Goal: Task Accomplishment & Management: Use online tool/utility

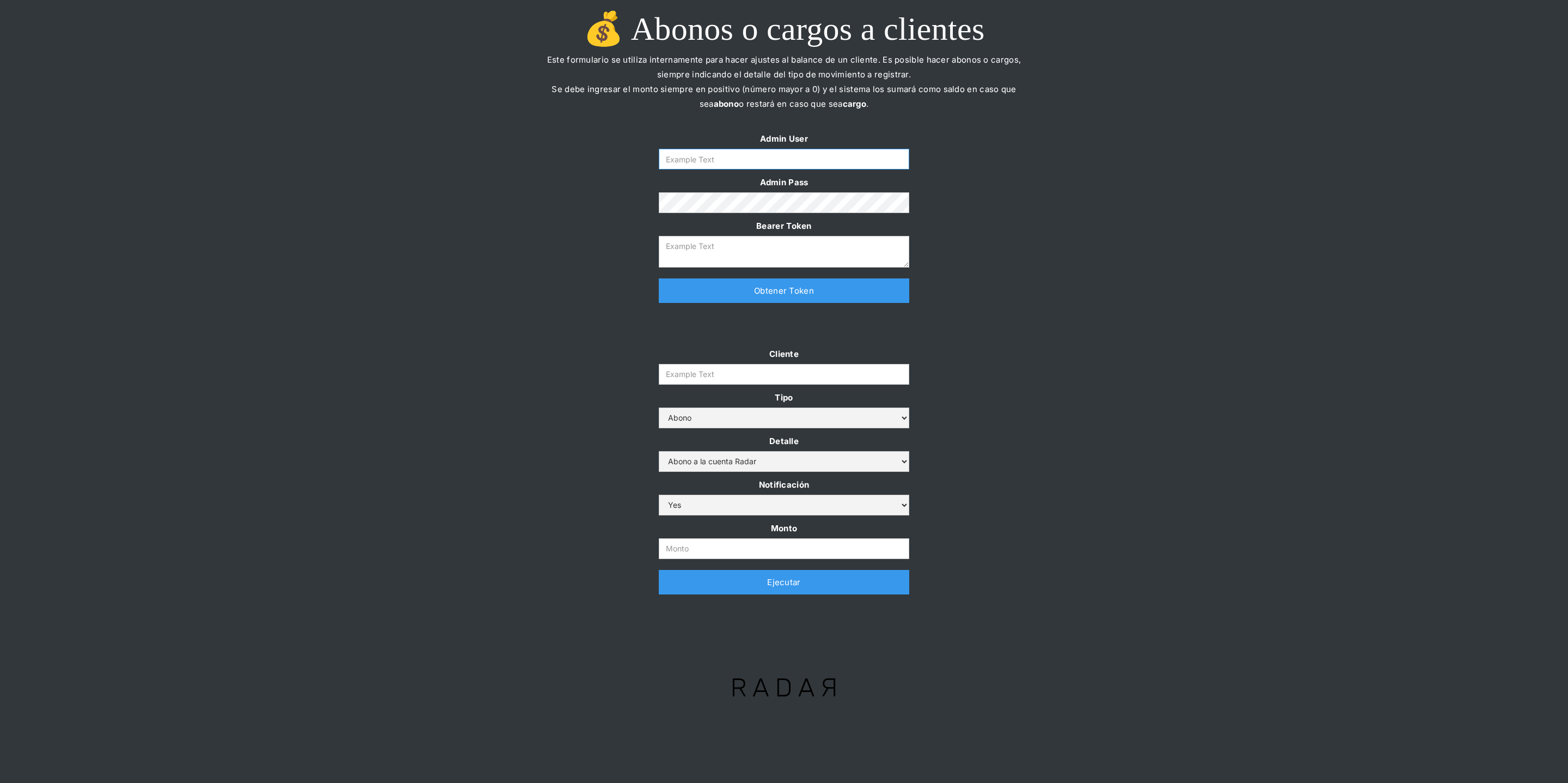
click at [710, 159] on input "Form" at bounding box center [784, 159] width 250 height 21
type input "[PERSON_NAME][EMAIL_ADDRESS][DOMAIN_NAME]"
click at [724, 290] on link "Obtener Token" at bounding box center [784, 290] width 250 height 24
type textarea "eyJhbGciOiJSUzI1NiIsInR5cCI6IkpXVCJ9.eyJkYXRhIjp7ImlkIjoiZGFuaWVsYUBzb21vc3JhZG…"
click at [707, 367] on input "Cliente" at bounding box center [784, 374] width 250 height 21
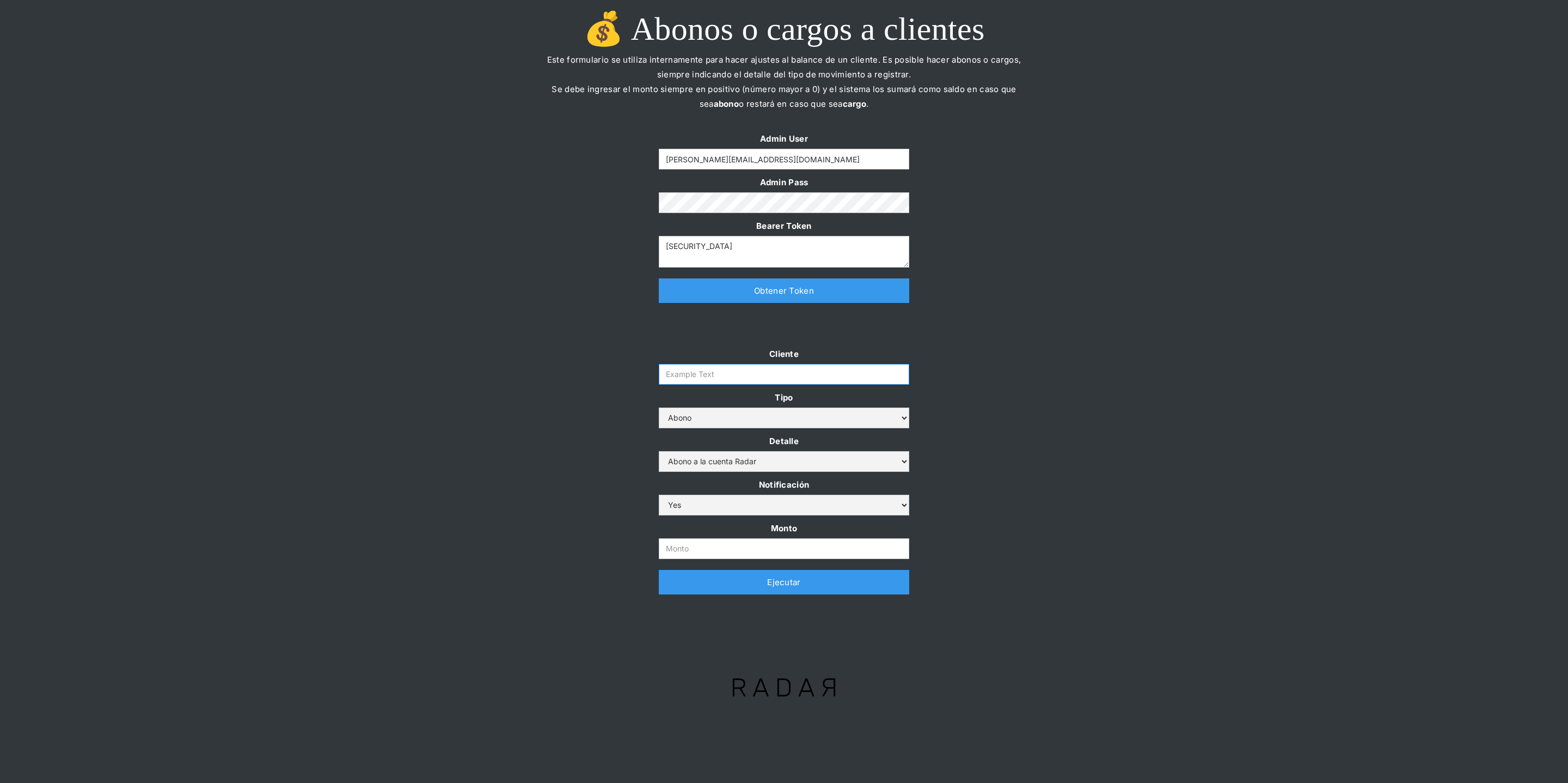
paste input "prontopaga"
type input "prontopaga"
click at [674, 548] on input "Monto" at bounding box center [784, 549] width 250 height 21
paste input "$1,500,000,000"
type input "1.500.000.000"
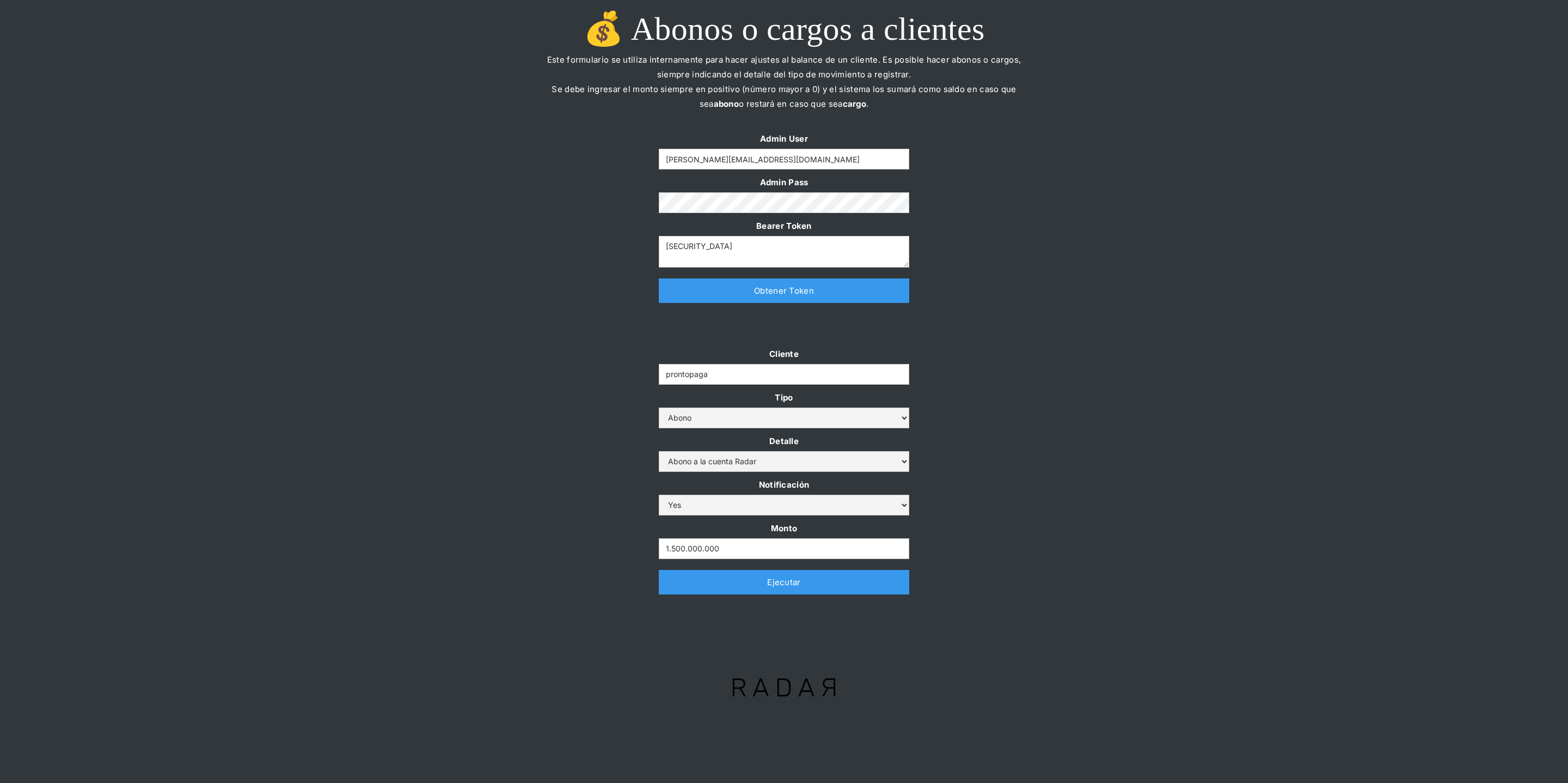
click at [586, 499] on div "Cliente prontopaga Tipo Abono Cargo Detalle Abono a la cuenta Radar Devolución …" at bounding box center [784, 476] width 1568 height 259
click at [681, 590] on link "Ejecutar" at bounding box center [784, 582] width 250 height 24
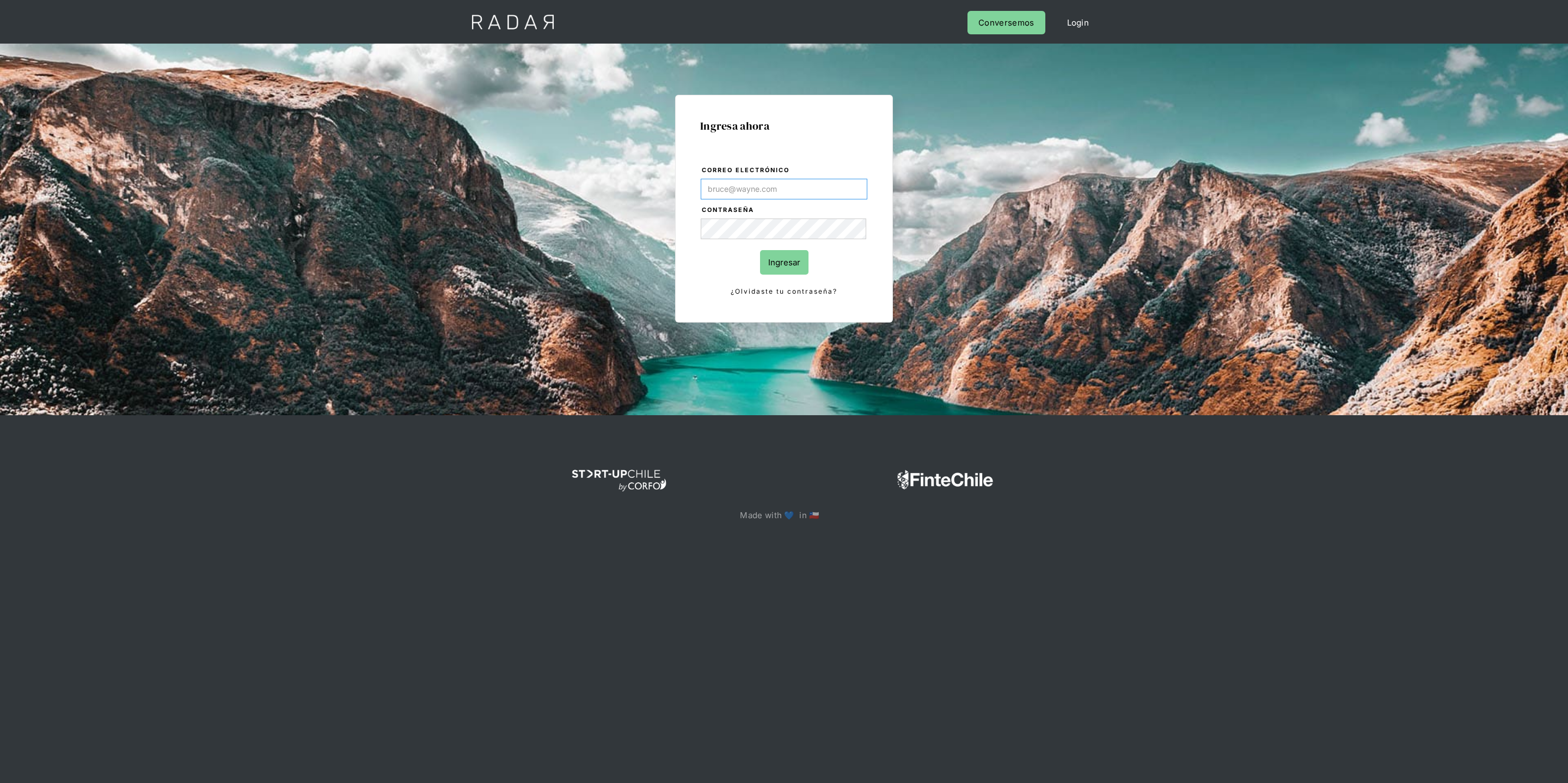
type input "[PERSON_NAME][EMAIL_ADDRESS][DOMAIN_NAME]"
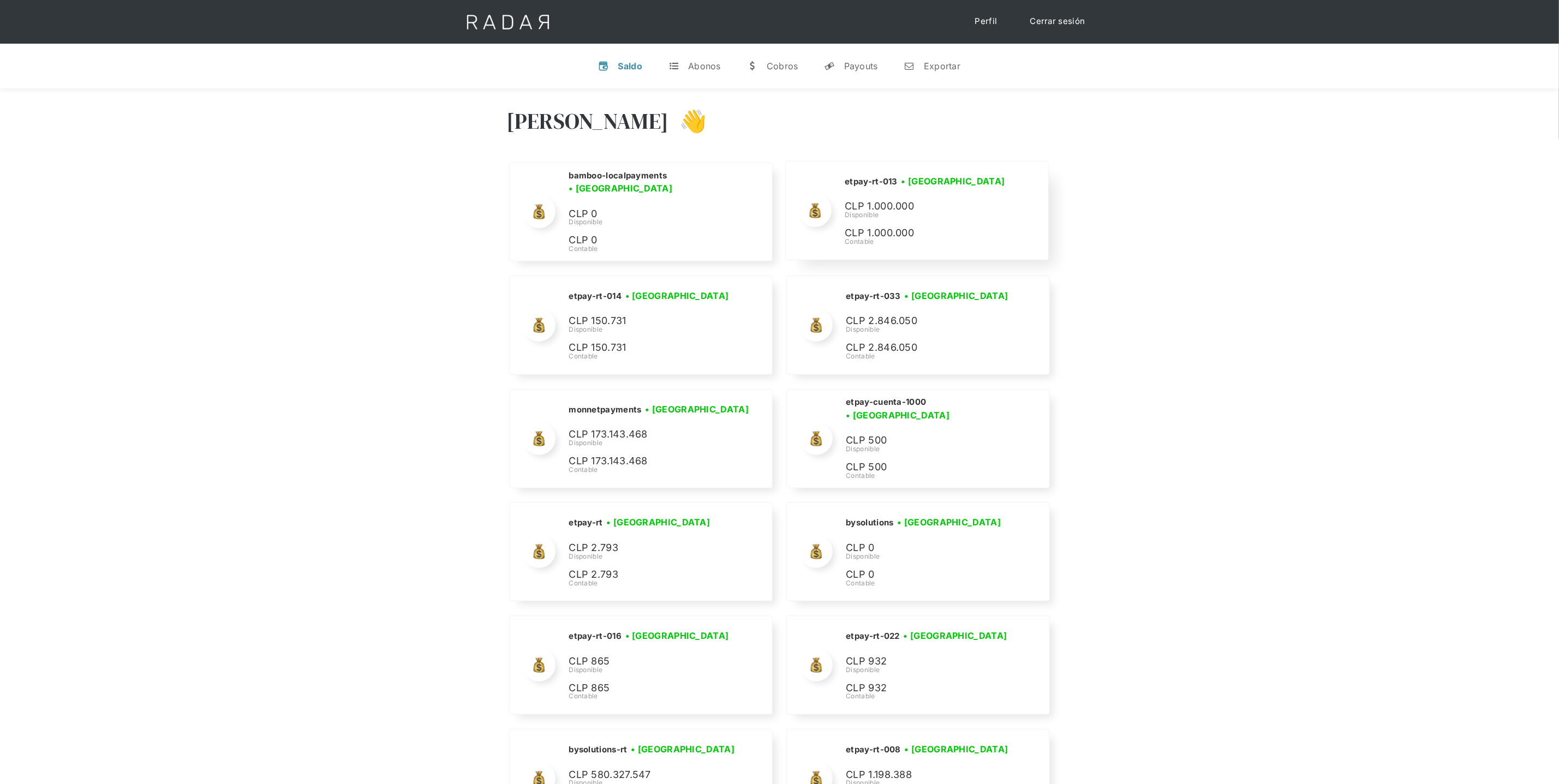
scroll to position [4003, 0]
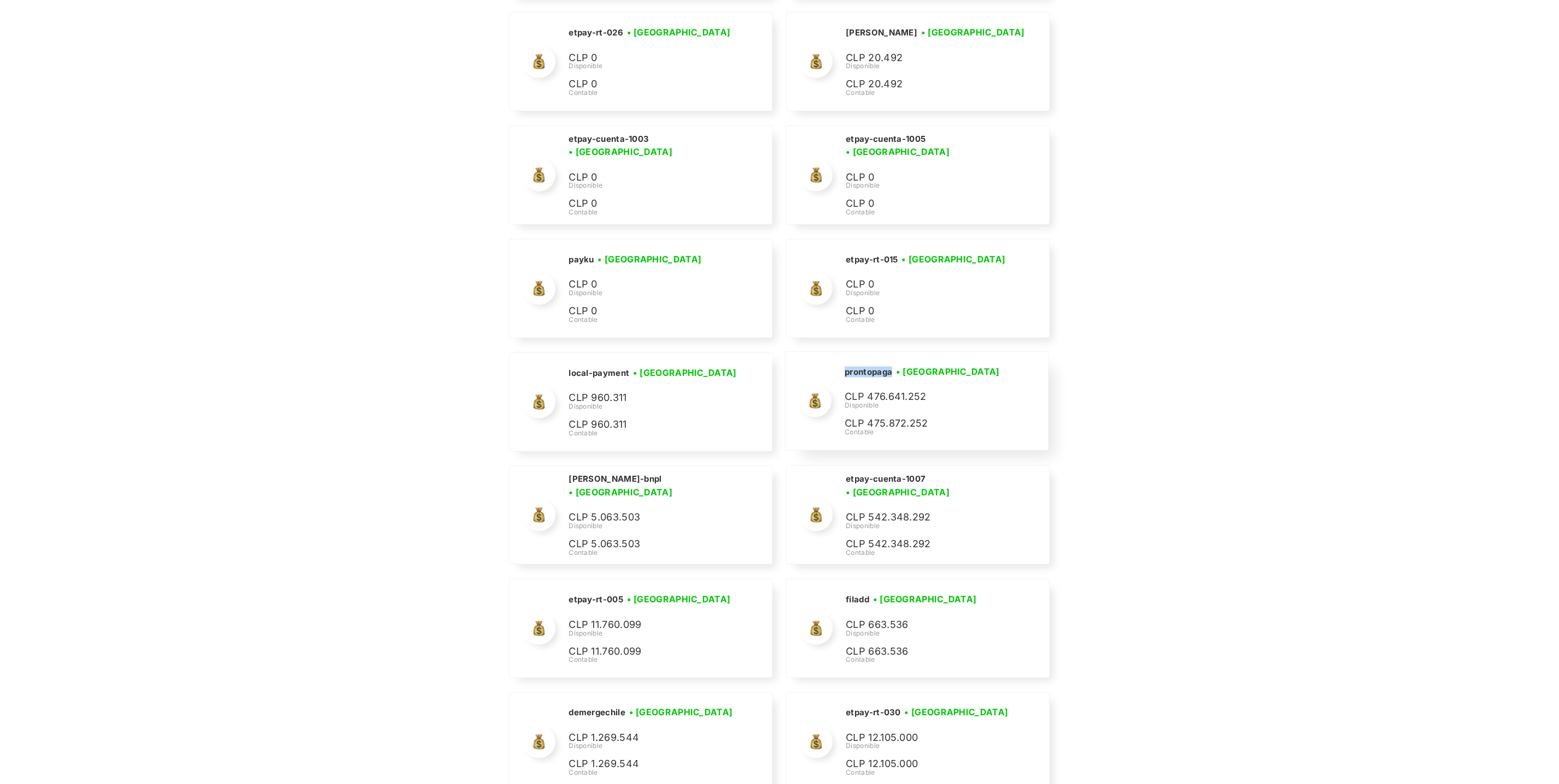
drag, startPoint x: 896, startPoint y: 387, endPoint x: 831, endPoint y: 384, distance: 65.1
click at [0, 0] on div "prontopaga • [GEOGRAPHIC_DATA] • Desconectada CLP 476.641.252 Disponible CLP 47…" at bounding box center [0, 0] width 0 height 0
copy h2 "prontopaga"
